Goal: Task Accomplishment & Management: Use online tool/utility

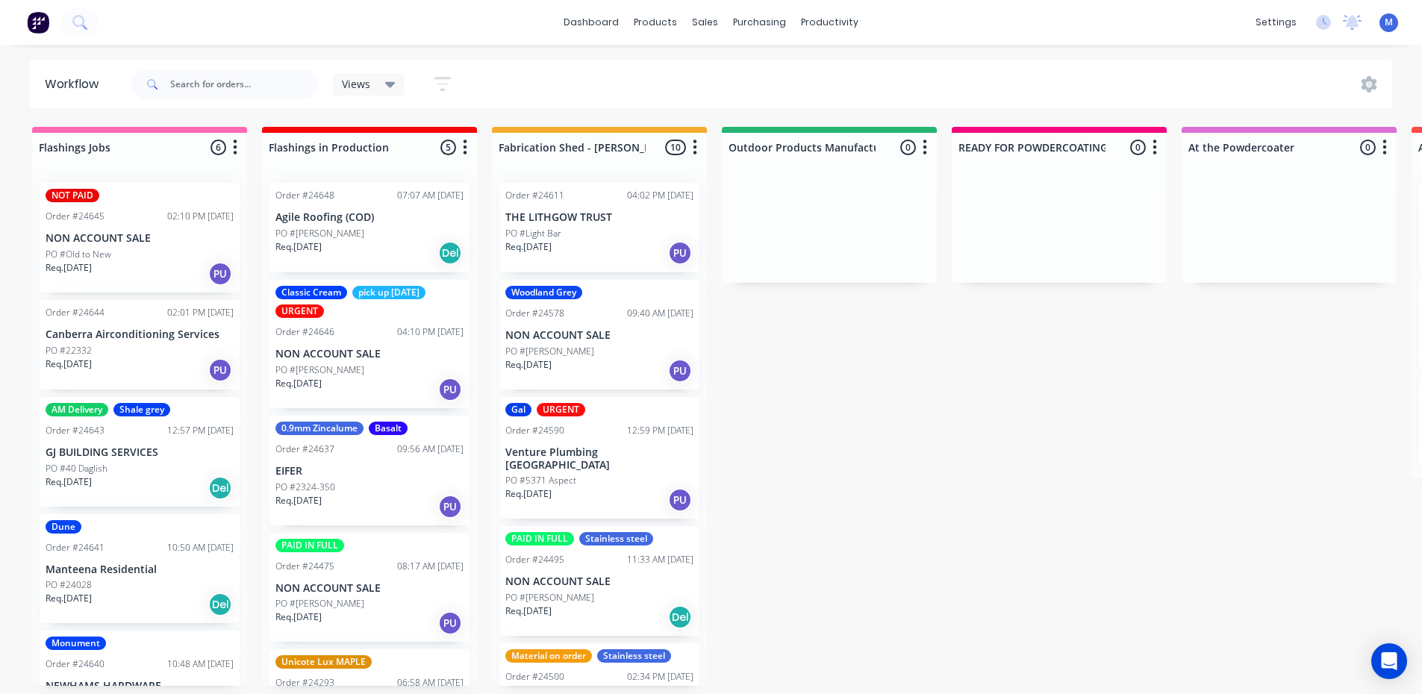
click at [122, 358] on div "Req. [DATE] PU" at bounding box center [140, 370] width 188 height 25
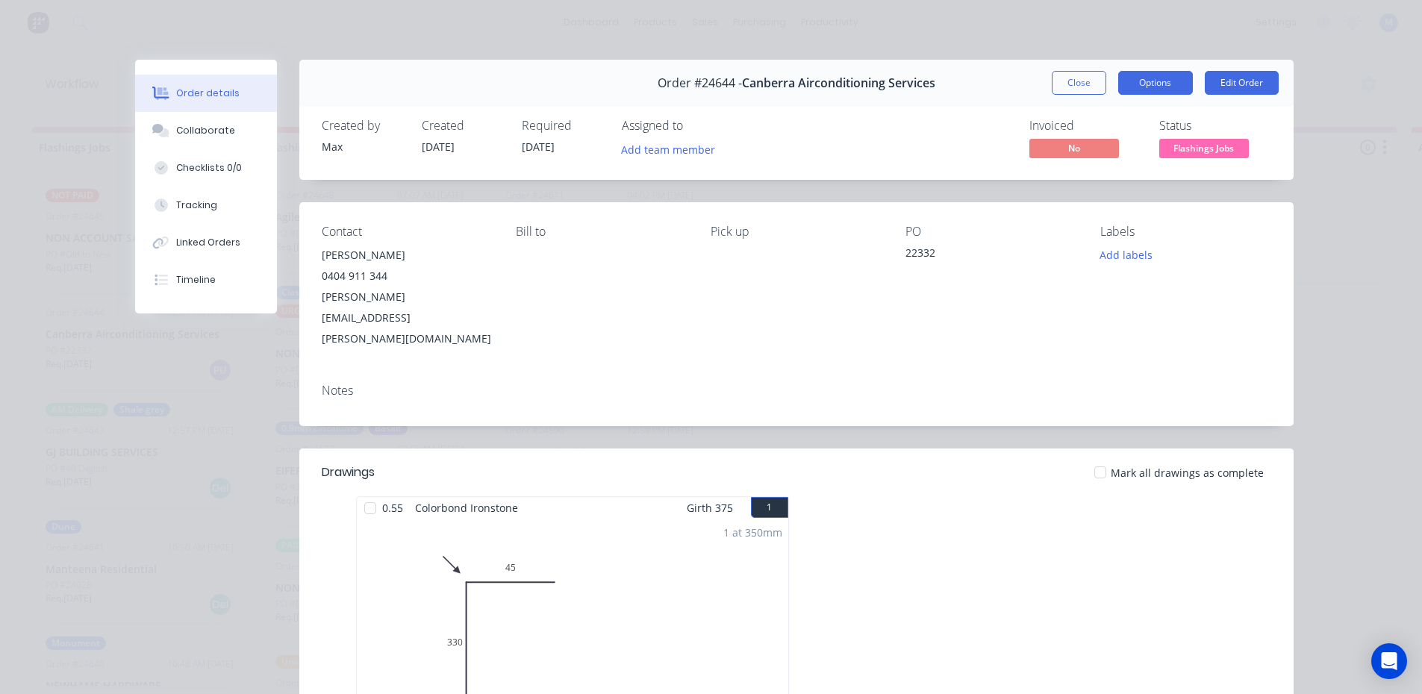
click at [1158, 83] on button "Options" at bounding box center [1155, 83] width 75 height 24
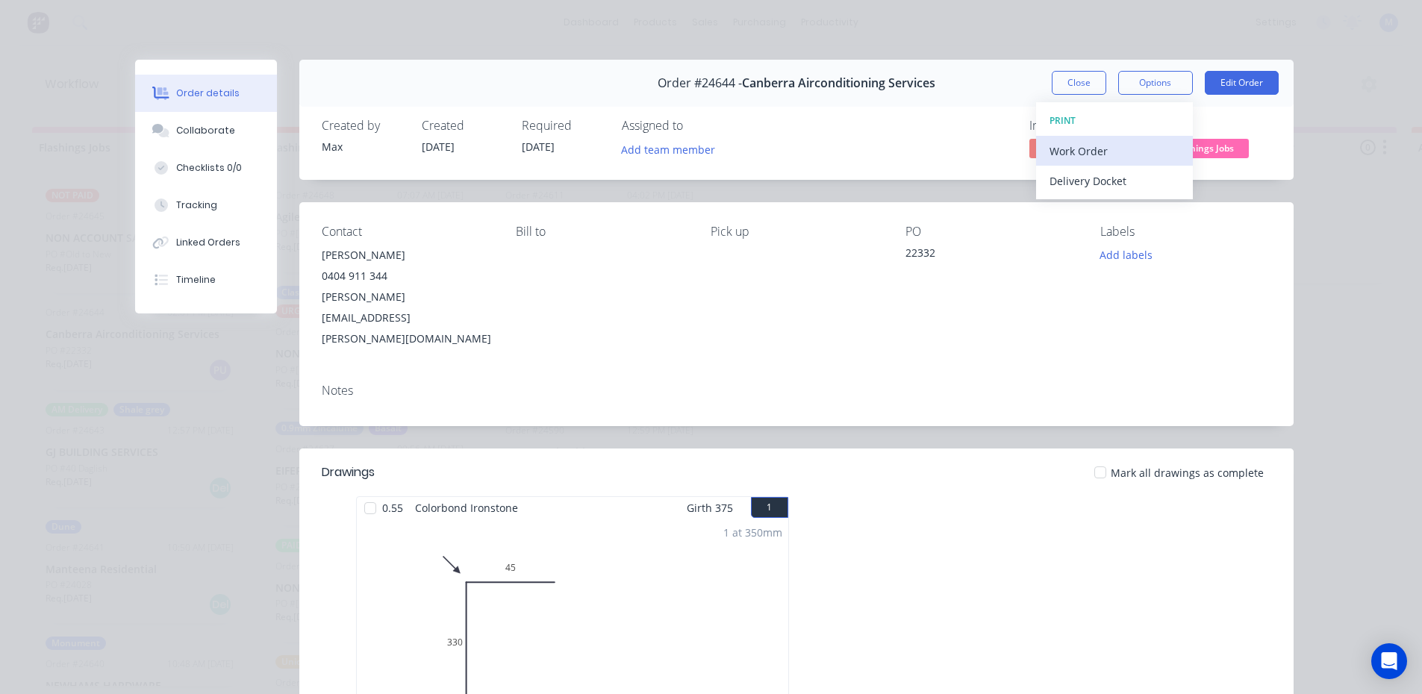
click at [1129, 149] on div "Work Order" at bounding box center [1114, 151] width 130 height 22
click at [1123, 183] on div "Standard" at bounding box center [1114, 181] width 130 height 22
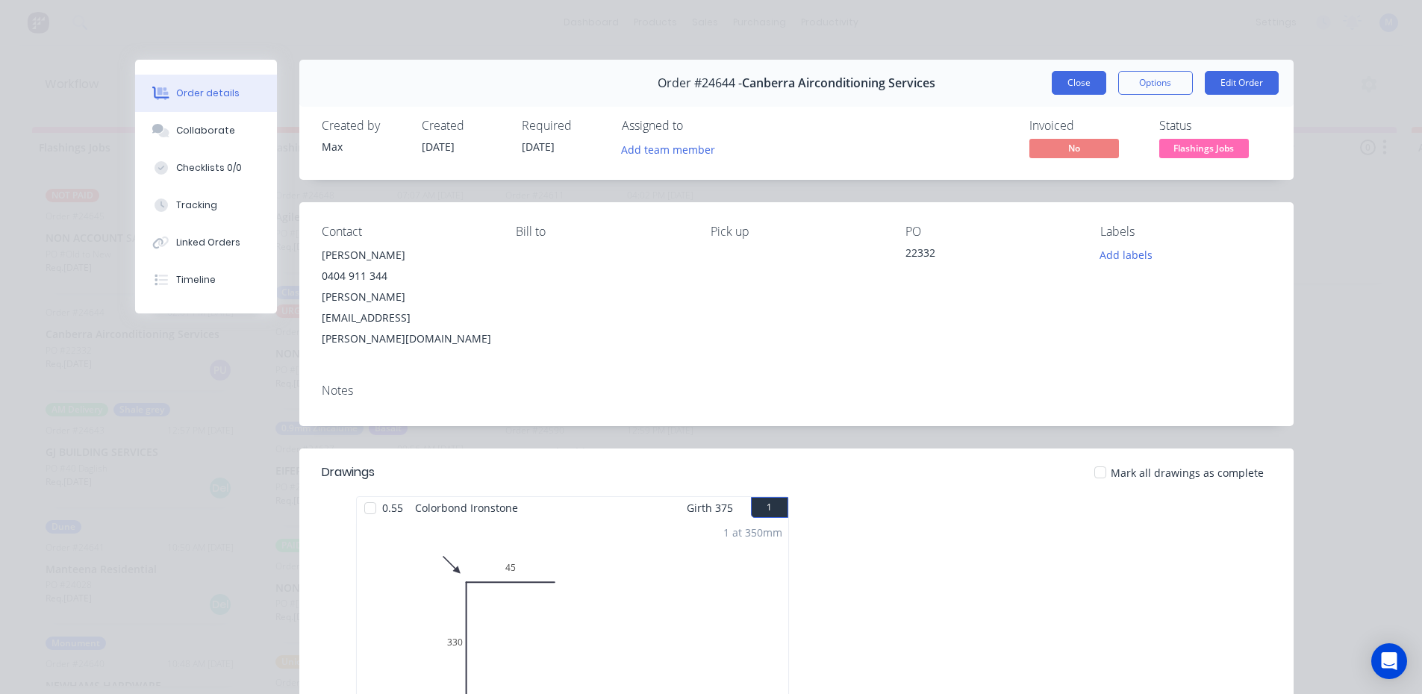
click at [1073, 81] on button "Close" at bounding box center [1079, 83] width 54 height 24
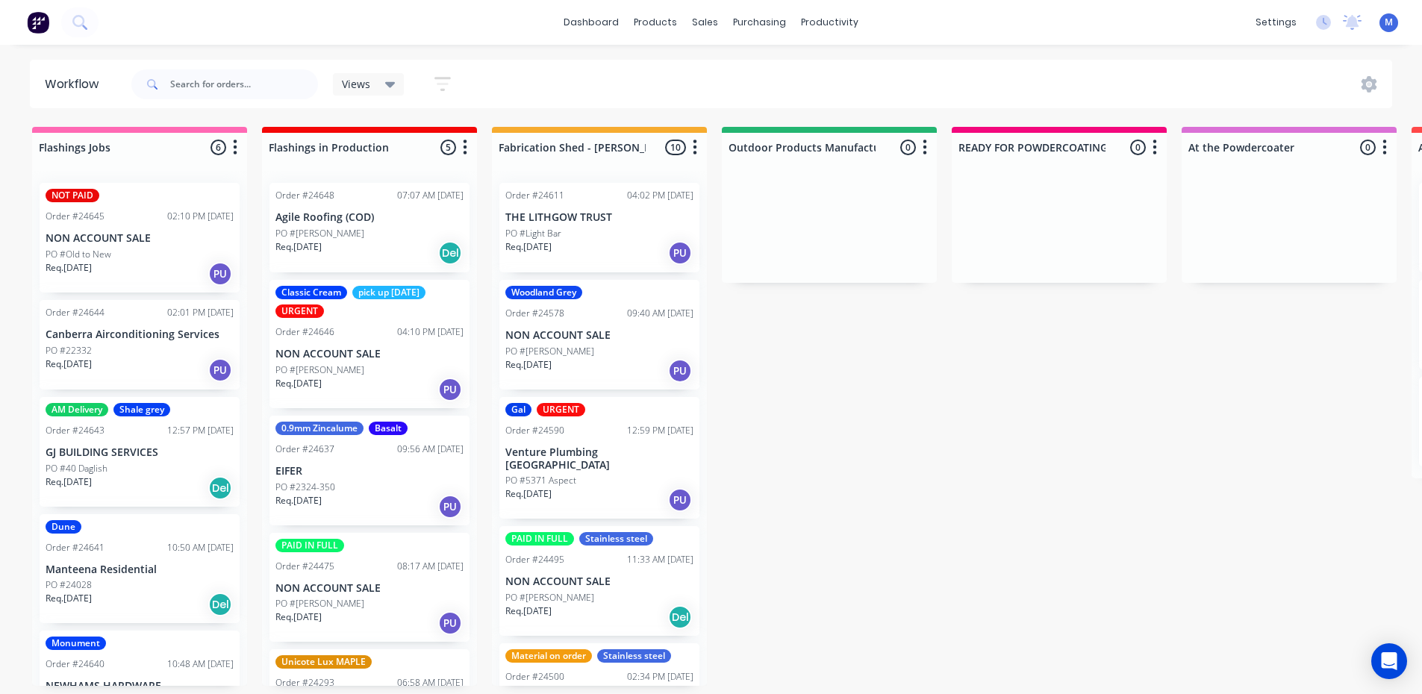
click at [135, 239] on p "NON ACCOUNT SALE" at bounding box center [140, 238] width 188 height 13
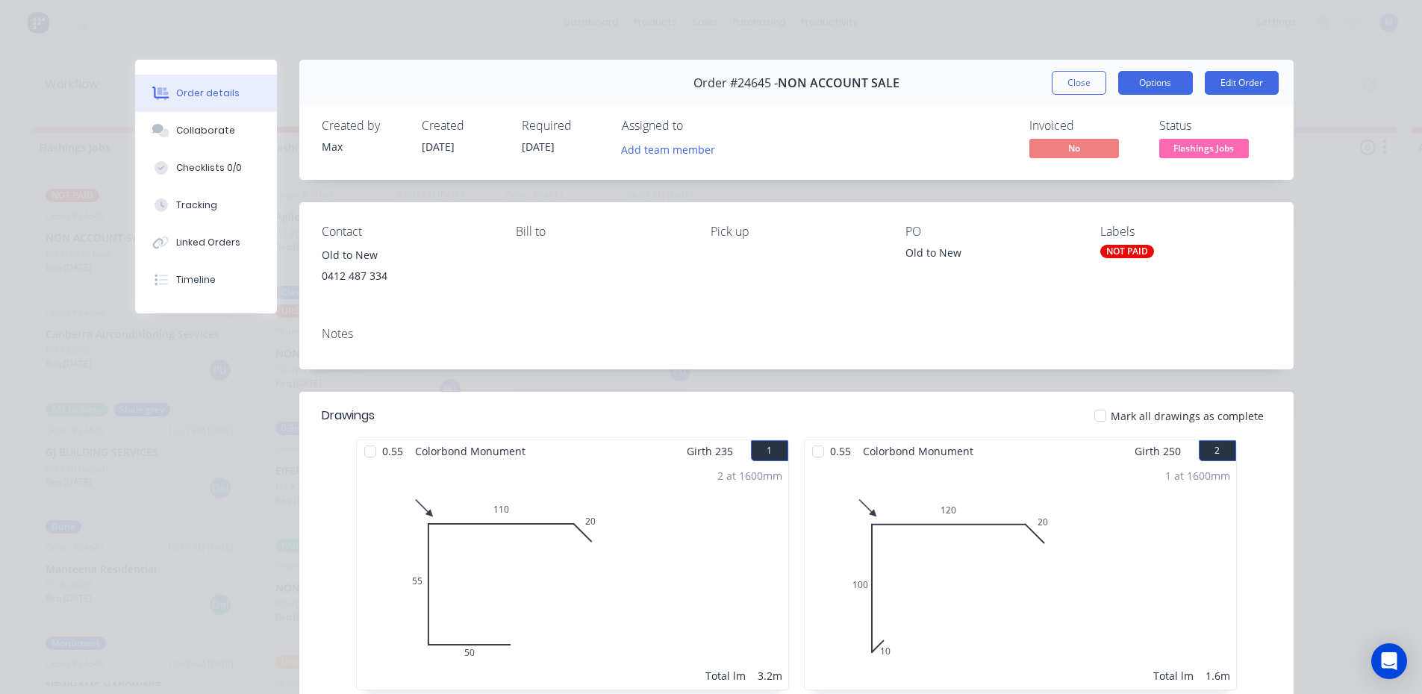
click at [1152, 83] on button "Options" at bounding box center [1155, 83] width 75 height 24
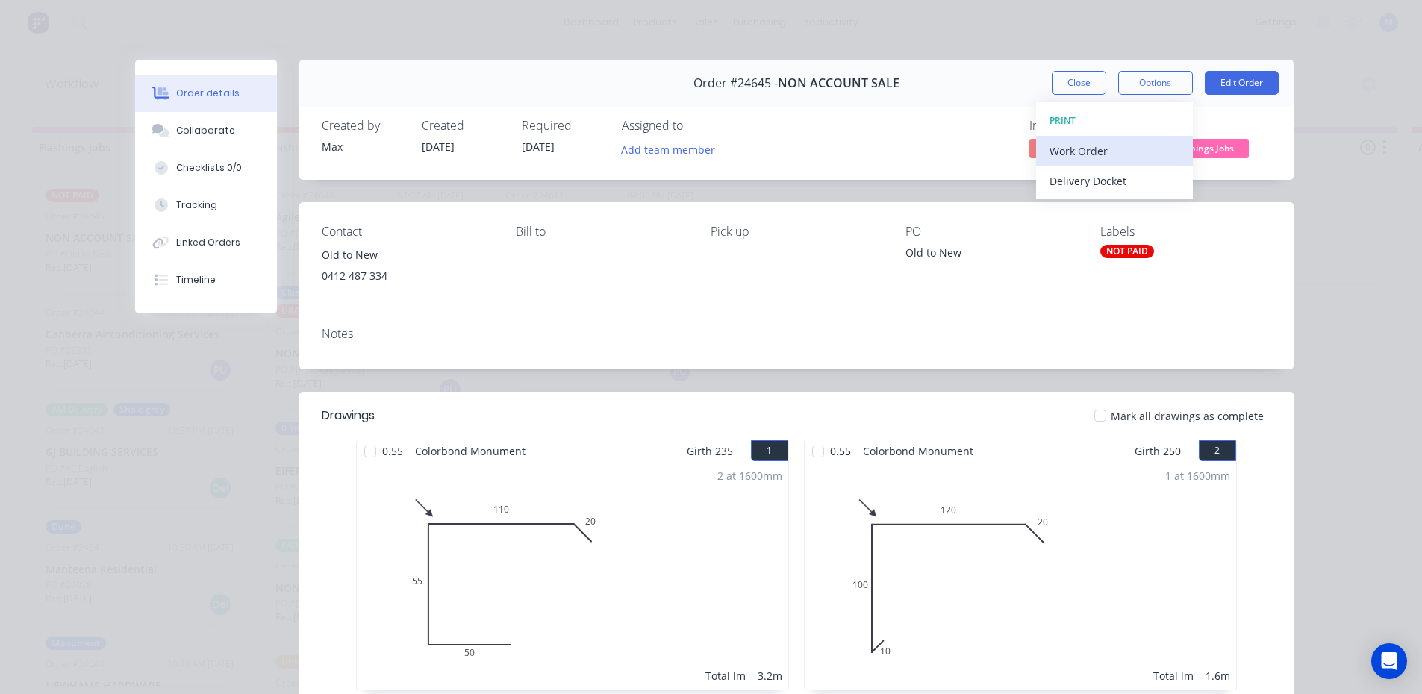
click at [1126, 151] on div "Work Order" at bounding box center [1114, 151] width 130 height 22
click at [1125, 178] on div "Standard" at bounding box center [1114, 181] width 130 height 22
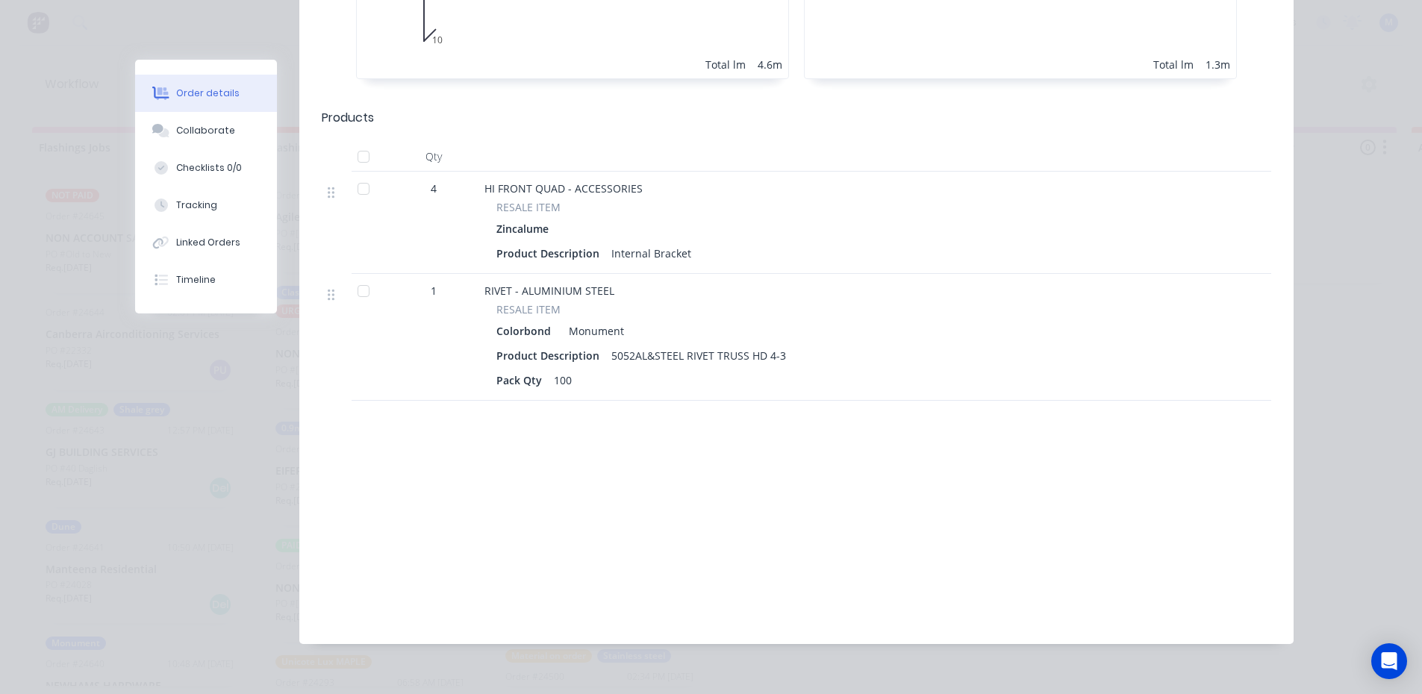
scroll to position [896, 0]
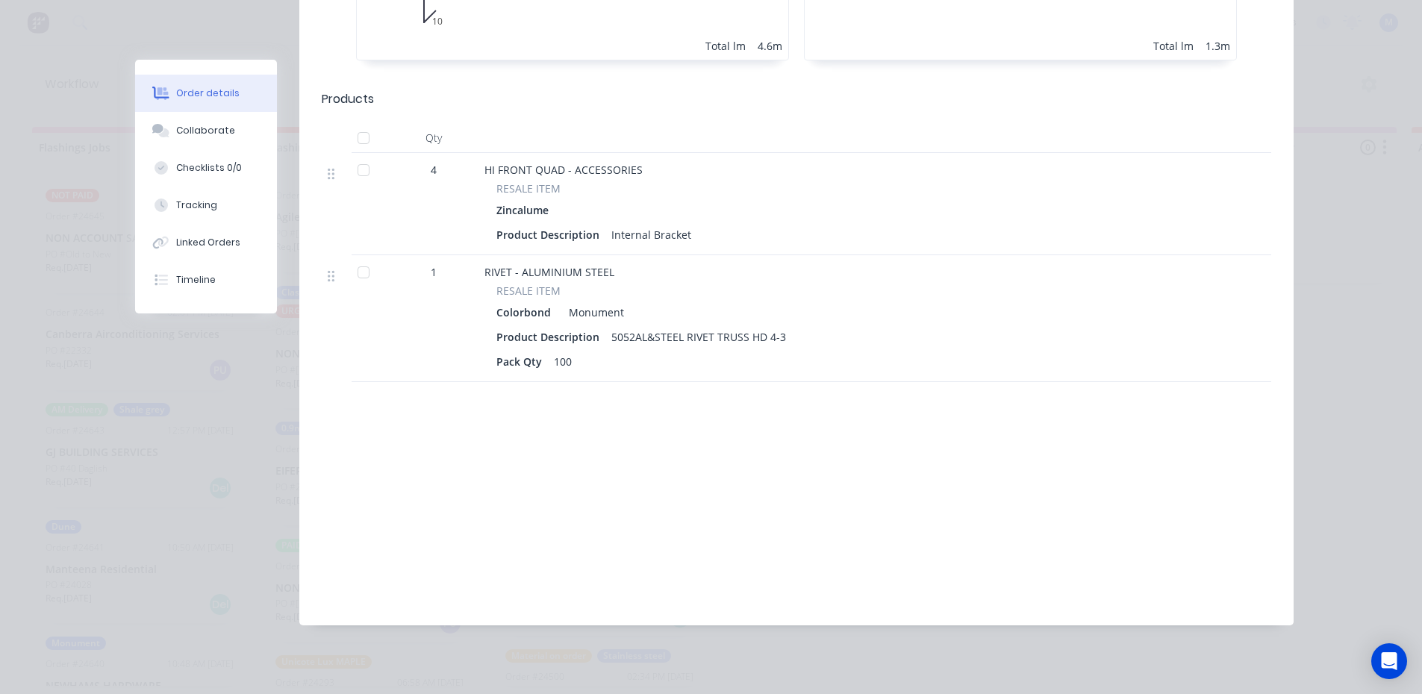
click at [353, 276] on div at bounding box center [364, 272] width 30 height 30
click at [355, 172] on div at bounding box center [364, 170] width 30 height 30
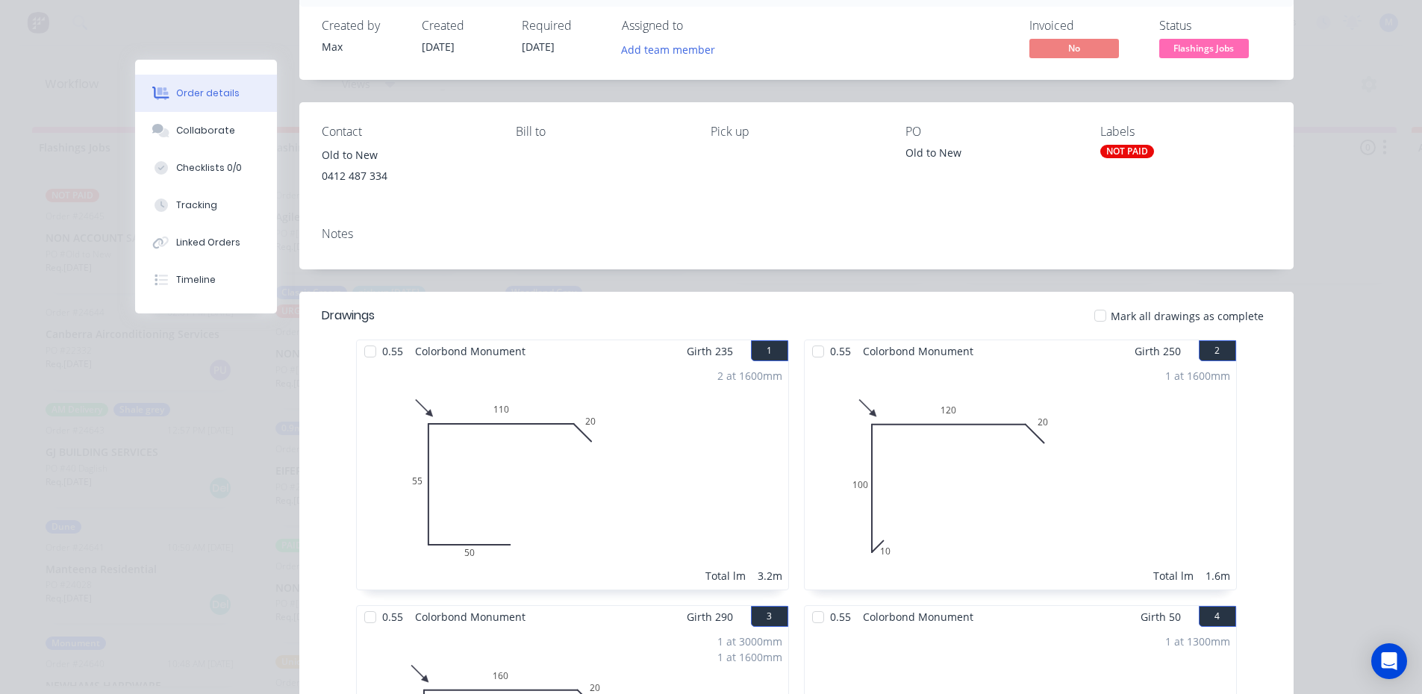
scroll to position [0, 0]
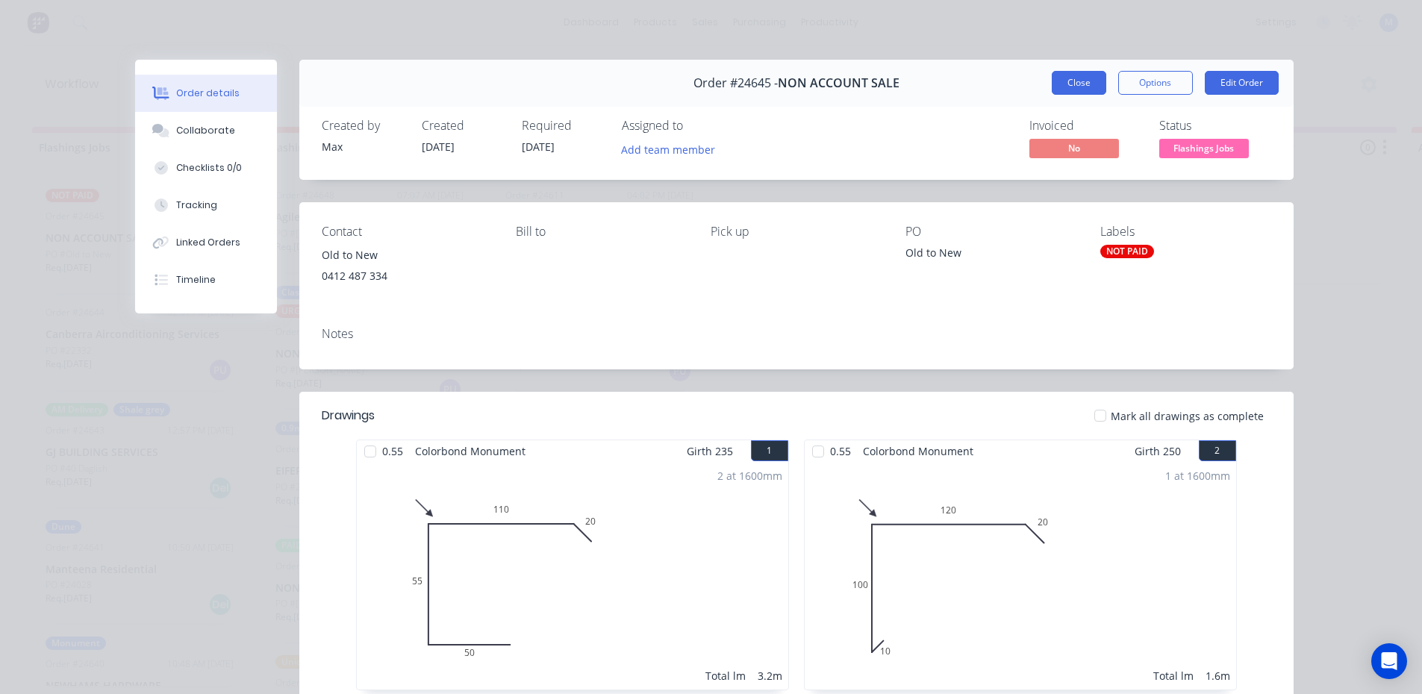
click at [1072, 84] on button "Close" at bounding box center [1079, 83] width 54 height 24
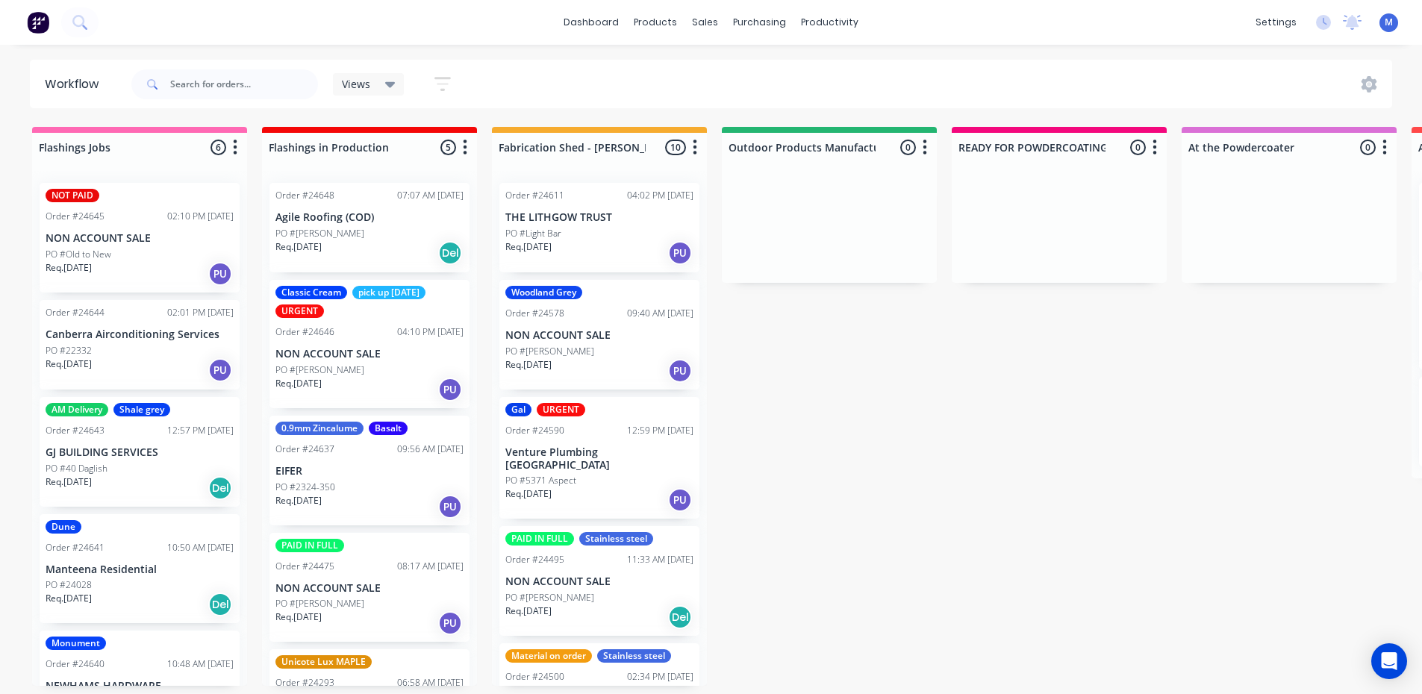
click at [366, 357] on p "NON ACCOUNT SALE" at bounding box center [369, 354] width 188 height 13
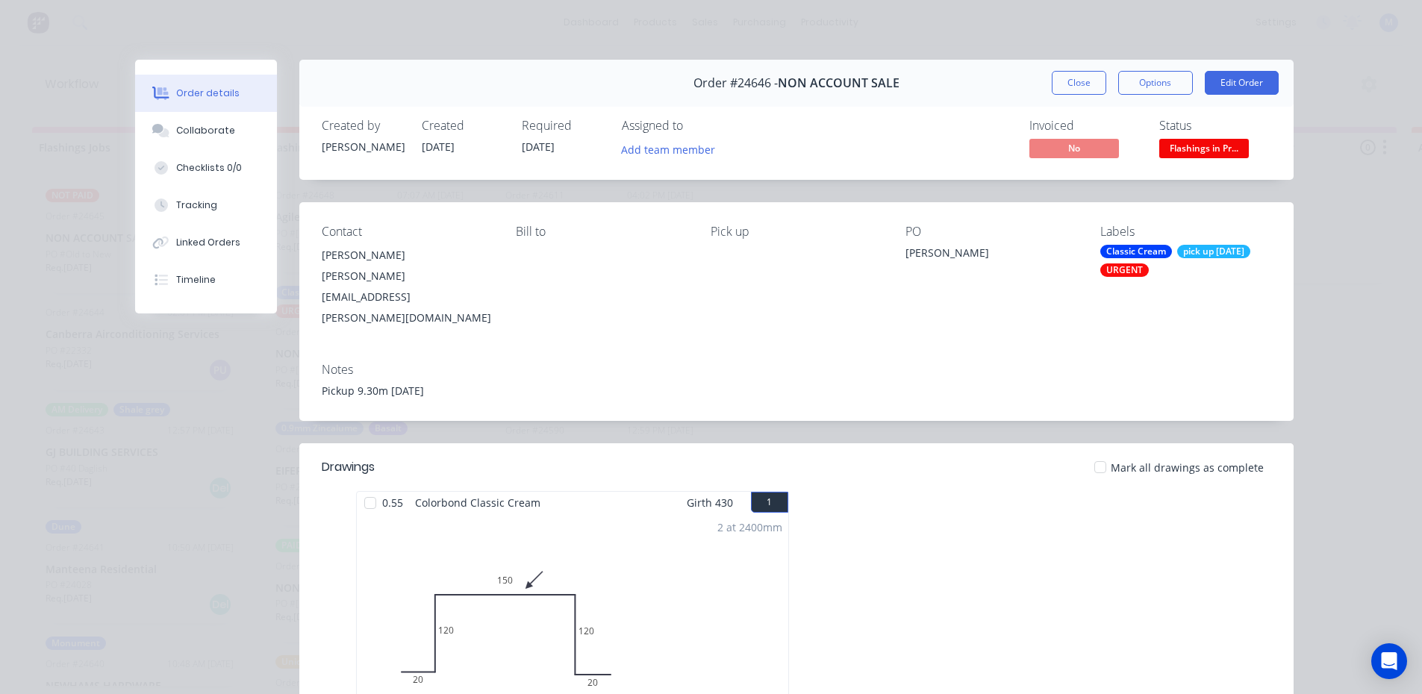
click at [1167, 149] on span "Flashings in Pr..." at bounding box center [1204, 148] width 90 height 19
click at [856, 125] on div "Invoiced No Status Flashings in Pr..." at bounding box center [1021, 140] width 500 height 43
click at [1092, 78] on button "Close" at bounding box center [1079, 83] width 54 height 24
